Goal: Task Accomplishment & Management: Manage account settings

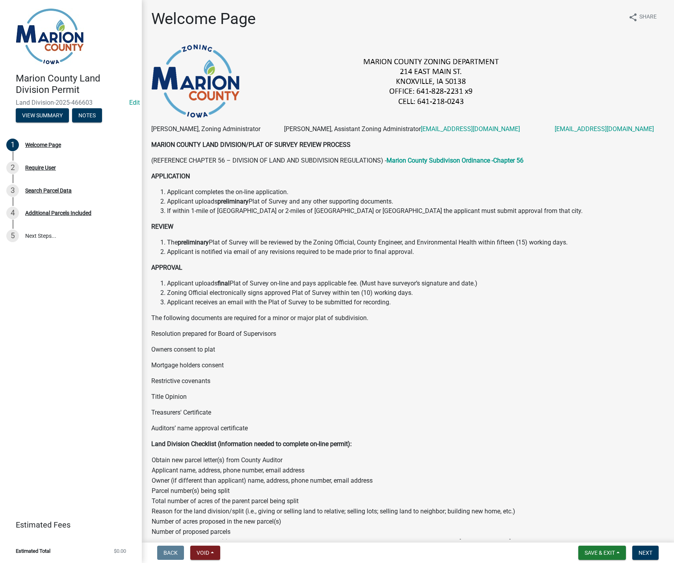
click at [604, 561] on nav "Back Void Withdraw Lock Expire Void Save & Exit Save Save & Exit Next" at bounding box center [408, 553] width 532 height 20
click at [598, 549] on button "Save & Exit" at bounding box center [602, 553] width 48 height 14
click at [593, 532] on button "Save & Exit" at bounding box center [594, 532] width 63 height 19
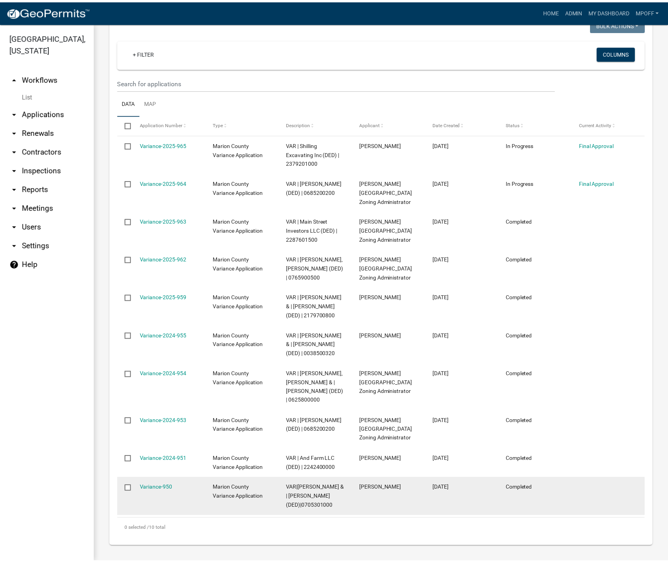
scroll to position [387, 0]
